Goal: Task Accomplishment & Management: Use online tool/utility

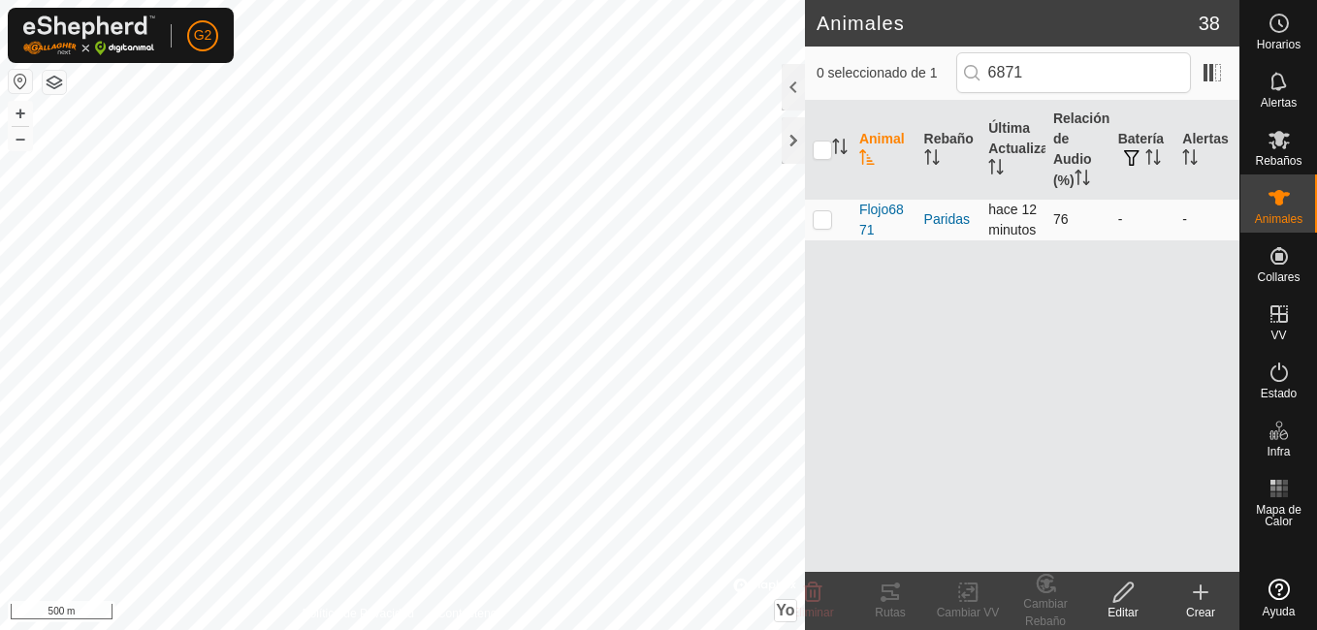
type input "6871"
click at [824, 227] on p-checkbox at bounding box center [822, 219] width 19 height 16
checkbox input "true"
click at [883, 602] on icon at bounding box center [884, 599] width 6 height 6
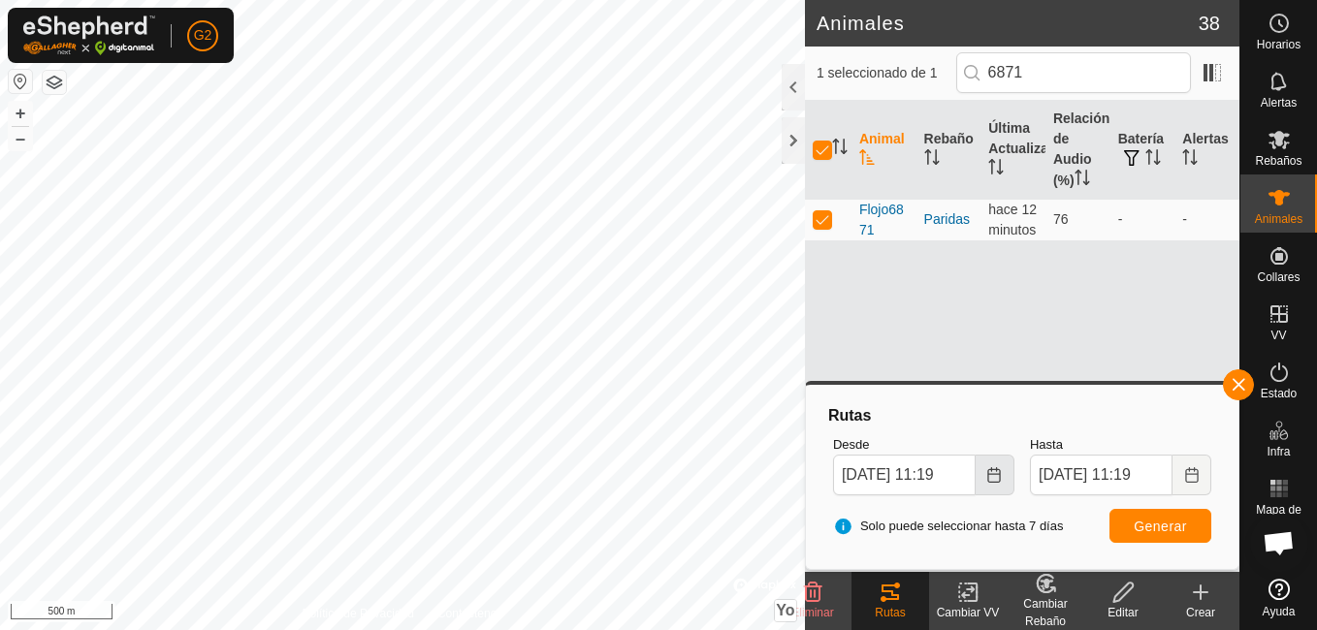
click at [997, 481] on icon "Elija la fecha" at bounding box center [994, 475] width 16 height 16
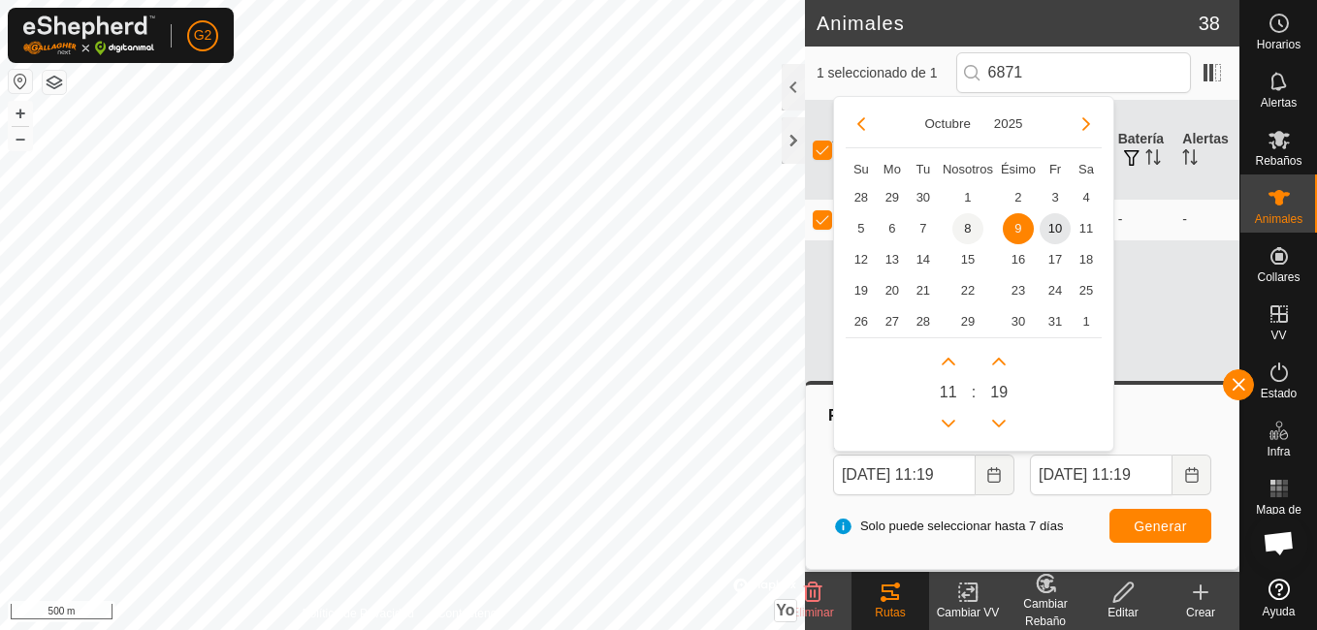
click at [971, 226] on font "8" at bounding box center [967, 228] width 7 height 19
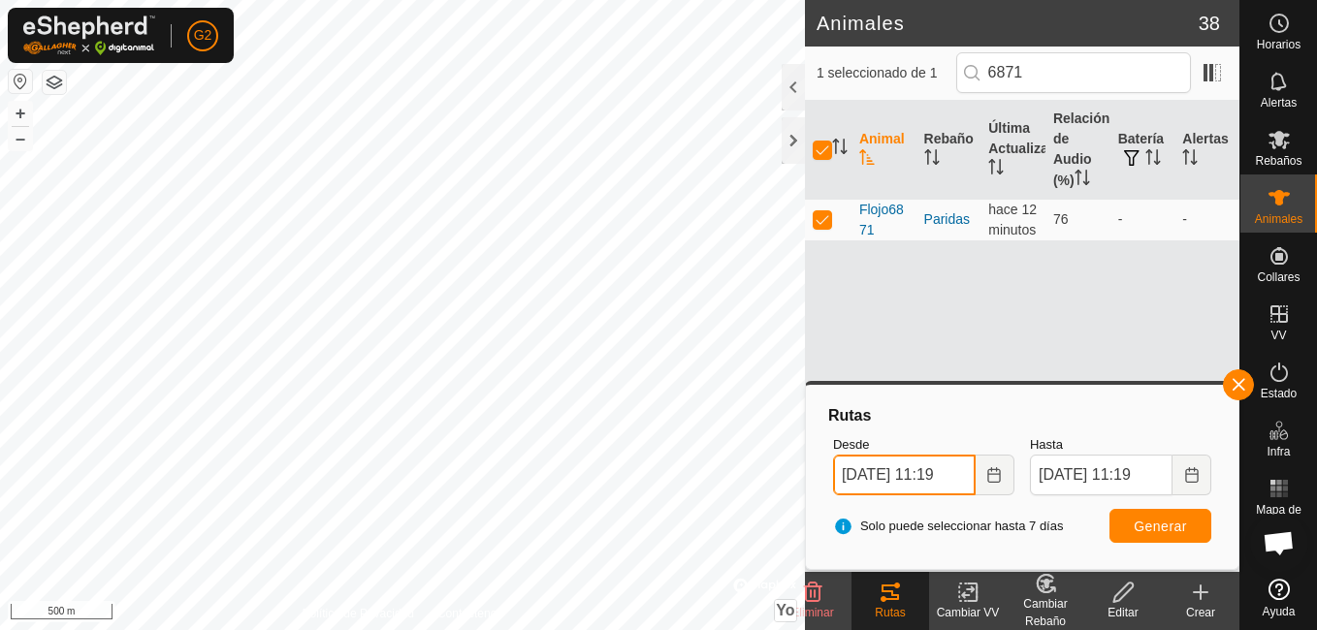
scroll to position [0, 4]
click at [1128, 528] on button "Generar" at bounding box center [1160, 526] width 102 height 34
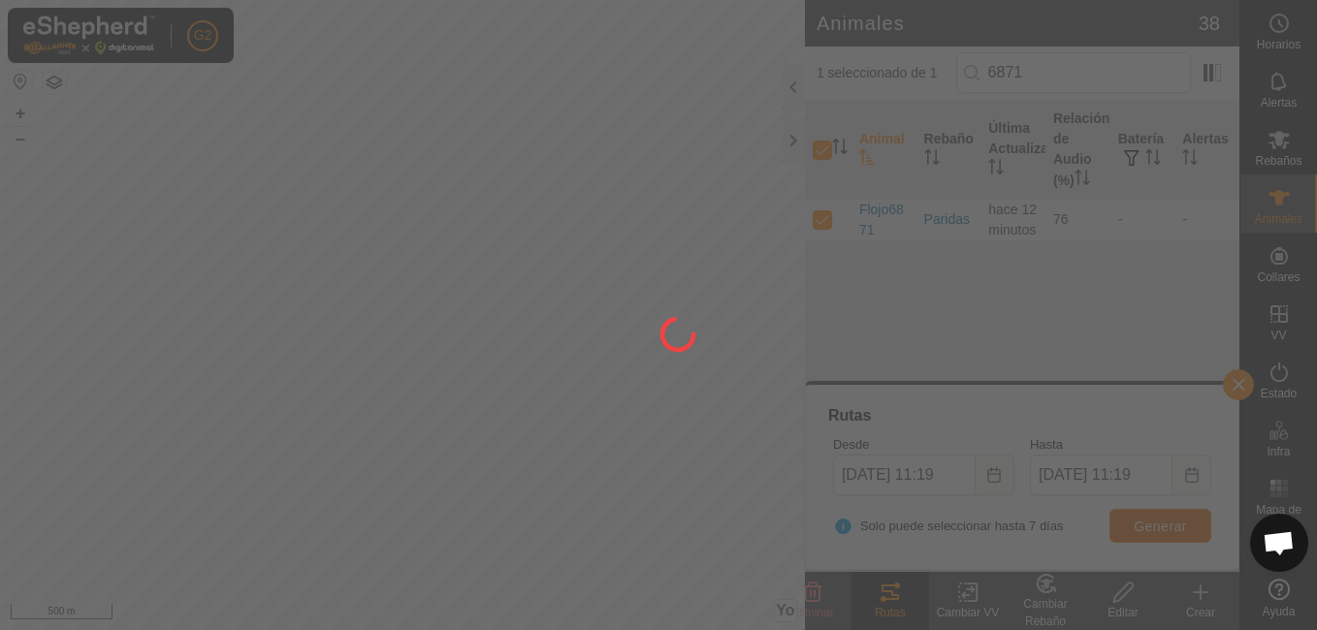
scroll to position [0, 0]
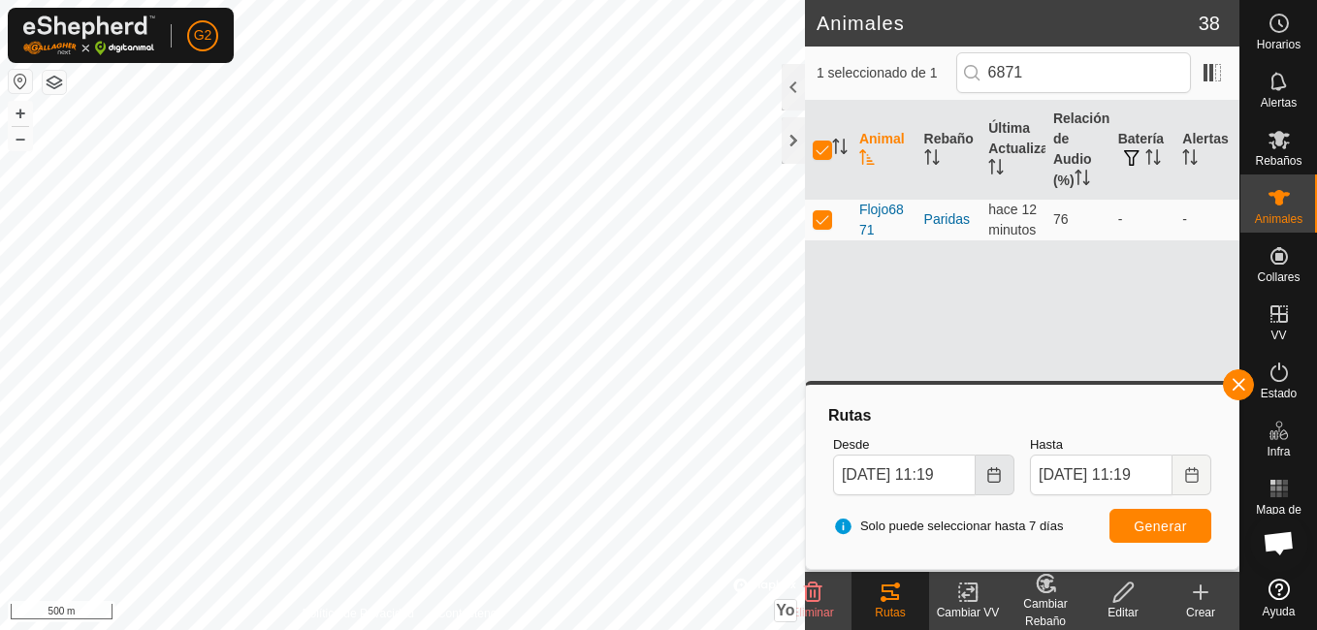
click at [984, 481] on button "Elija la fecha" at bounding box center [995, 475] width 39 height 41
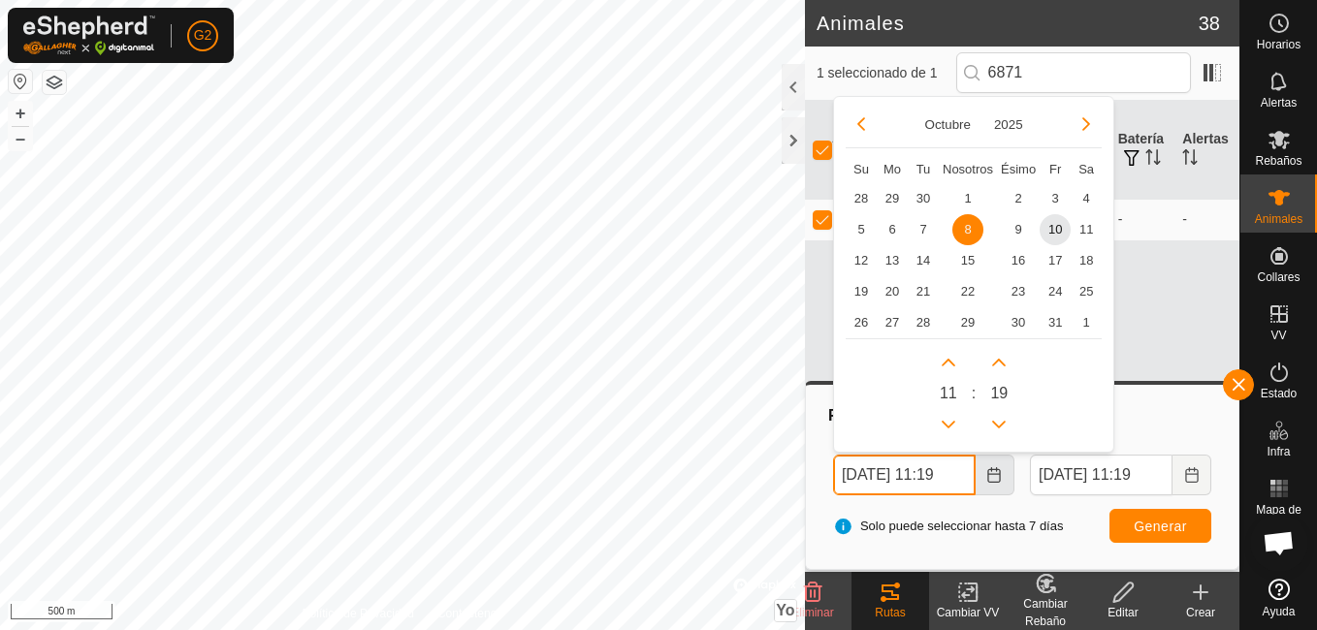
scroll to position [0, 4]
click at [921, 224] on span "7" at bounding box center [923, 228] width 31 height 31
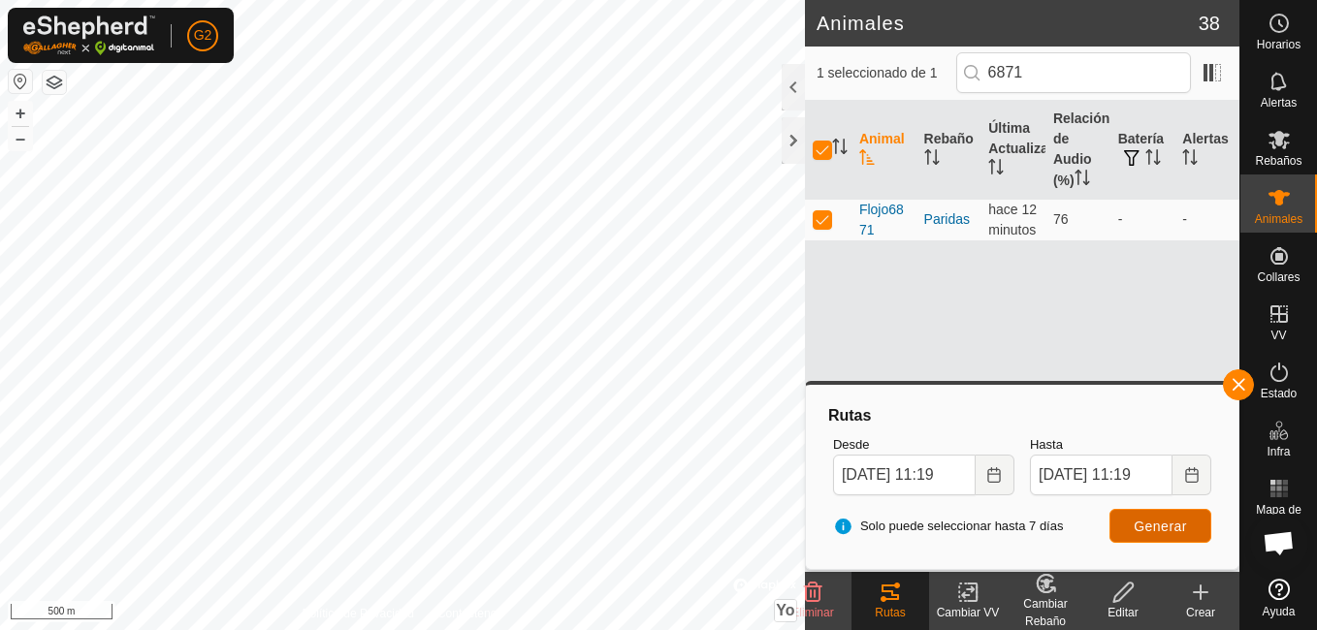
click at [1130, 530] on button "Generar" at bounding box center [1160, 526] width 102 height 34
click at [990, 469] on icon "Elija la fecha" at bounding box center [994, 475] width 13 height 16
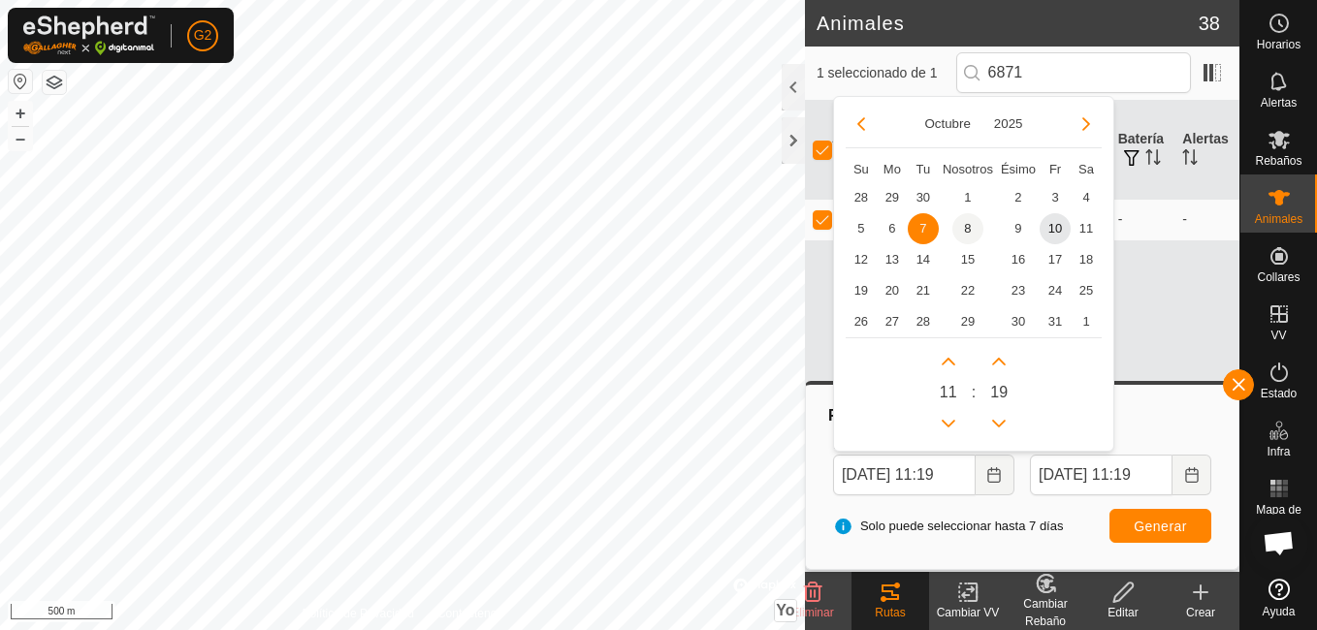
click at [970, 229] on span "8" at bounding box center [967, 228] width 31 height 31
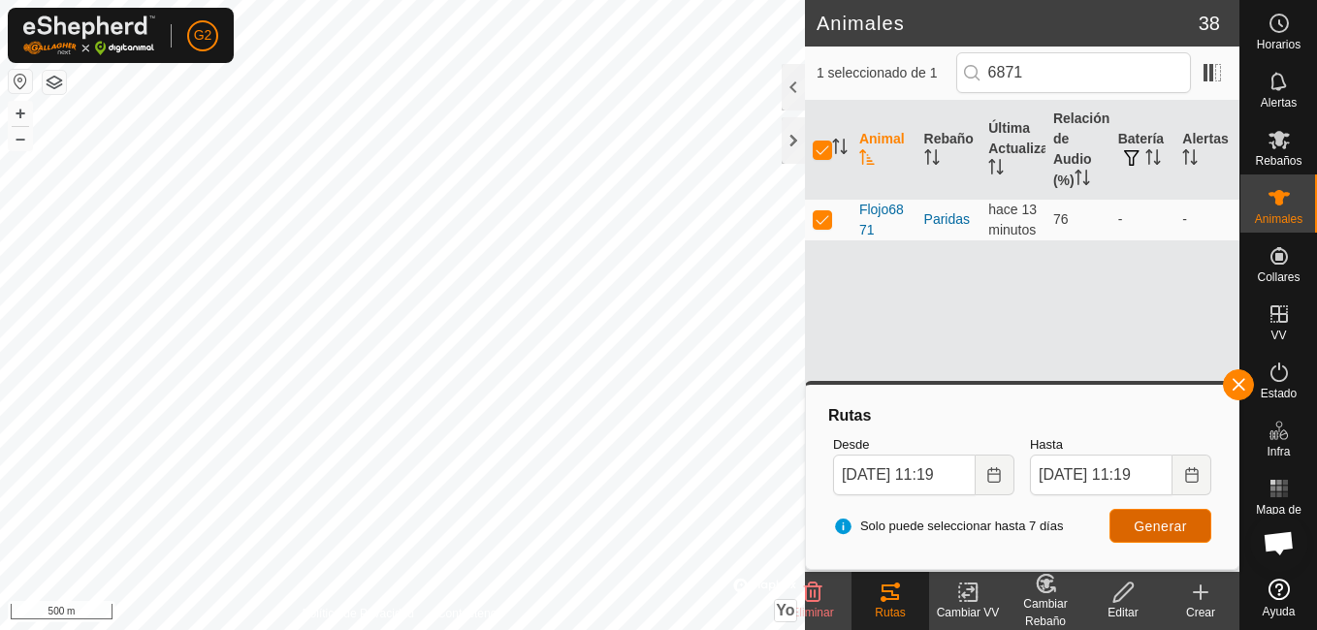
click at [1138, 521] on span "Generar" at bounding box center [1160, 527] width 53 height 16
click at [13, 114] on button "+" at bounding box center [20, 113] width 23 height 23
click at [995, 479] on icon "Elija la fecha" at bounding box center [994, 475] width 16 height 16
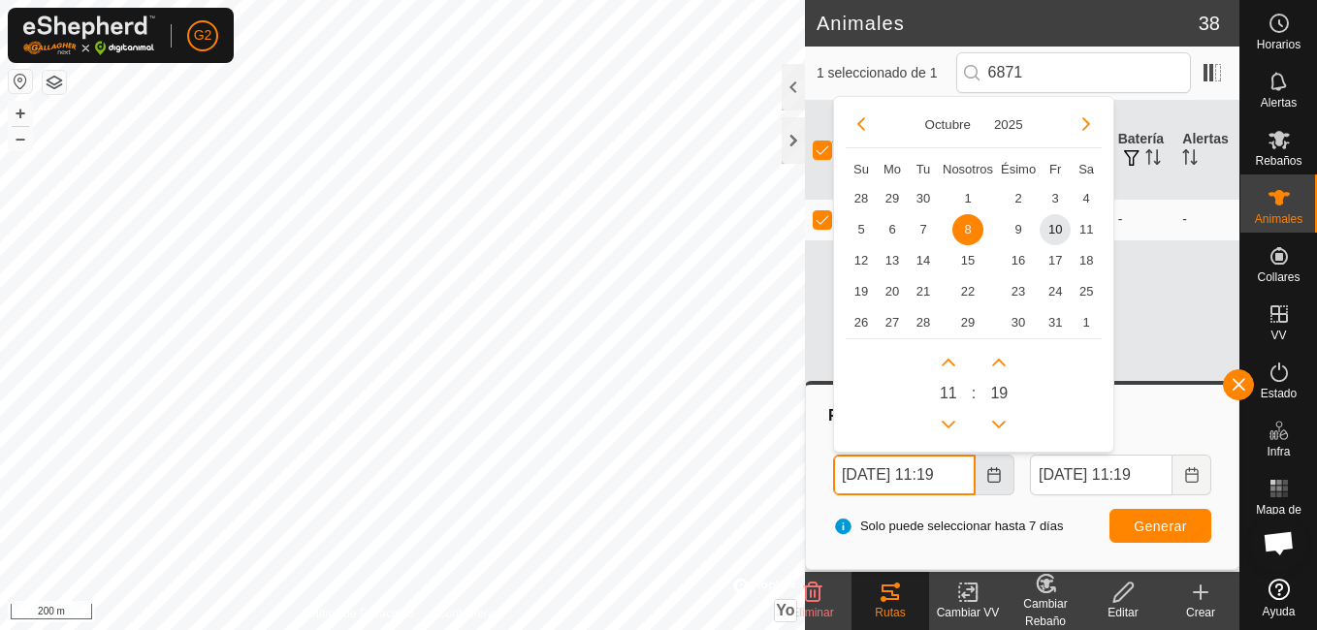
scroll to position [0, 4]
click at [1014, 226] on span "9" at bounding box center [1018, 228] width 31 height 31
type input "[DATE] 11:19"
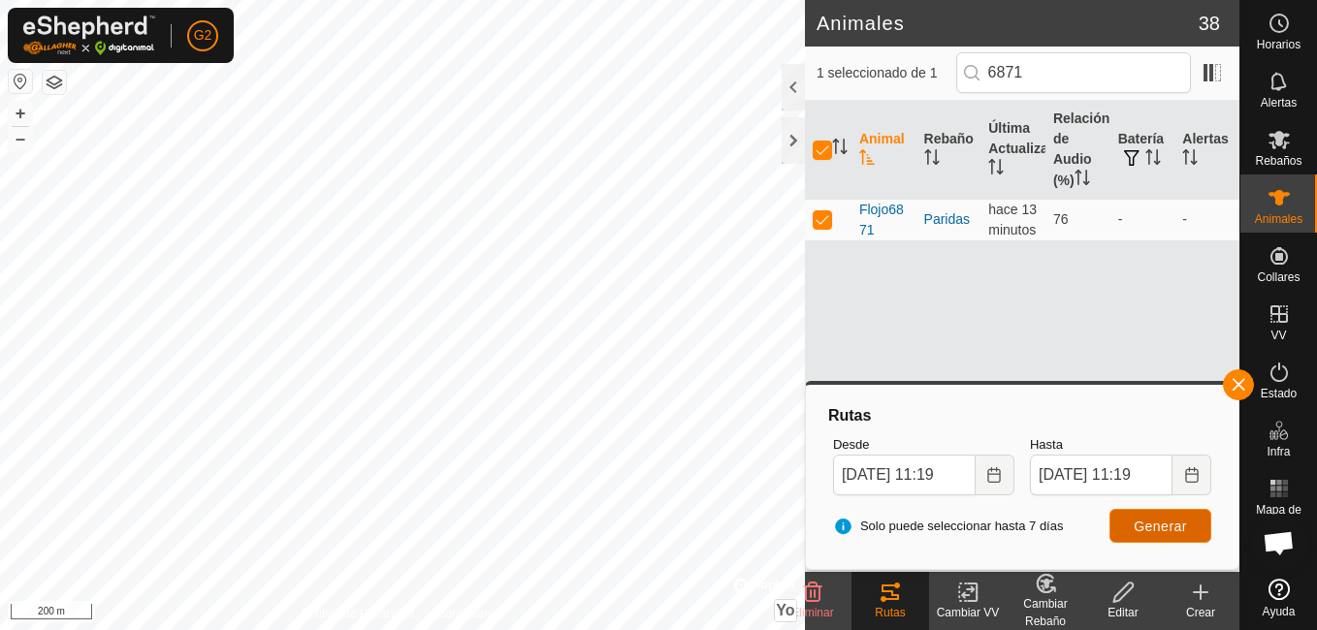
scroll to position [0, 0]
click at [1166, 529] on span "Generar" at bounding box center [1160, 527] width 53 height 16
